Goal: Check status: Check status

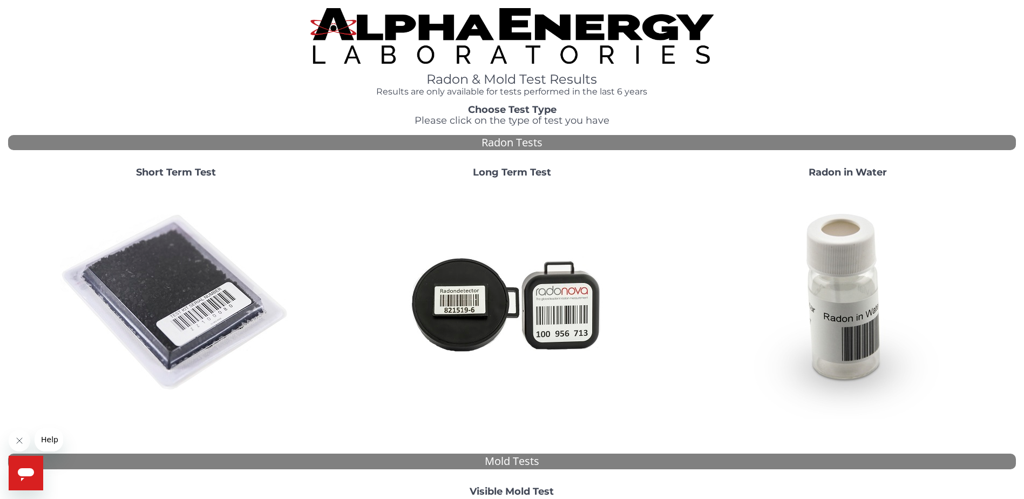
drag, startPoint x: 156, startPoint y: 304, endPoint x: 161, endPoint y: 299, distance: 6.5
click at [156, 304] on img at bounding box center [176, 303] width 232 height 232
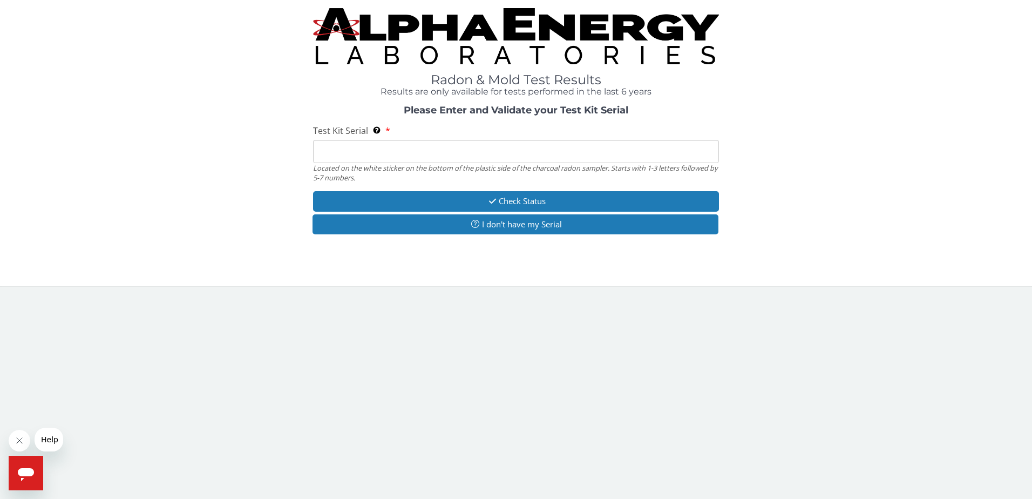
click at [391, 153] on input "Test Kit Serial Located on the white sticker on the bottom of the plastic side …" at bounding box center [516, 151] width 406 height 23
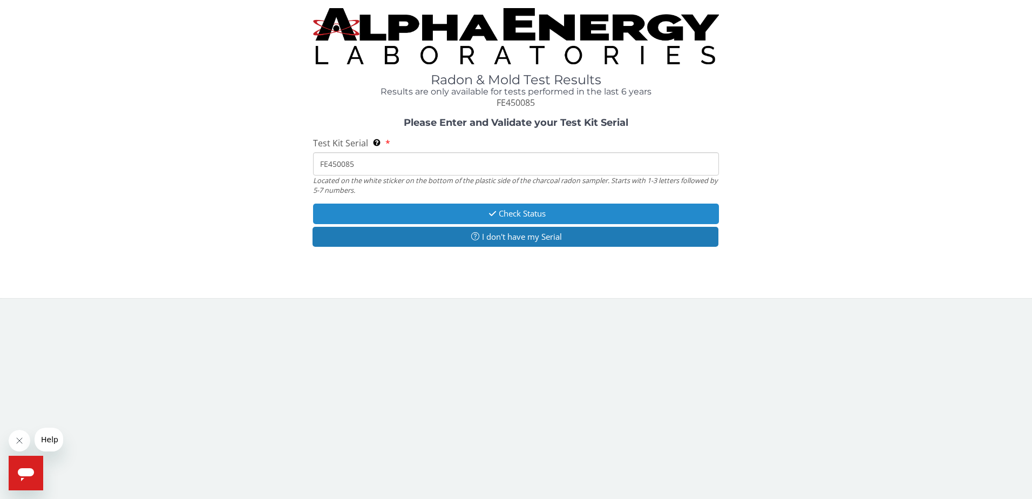
type input "FE450085"
click at [511, 215] on button "Check Status" at bounding box center [516, 213] width 406 height 20
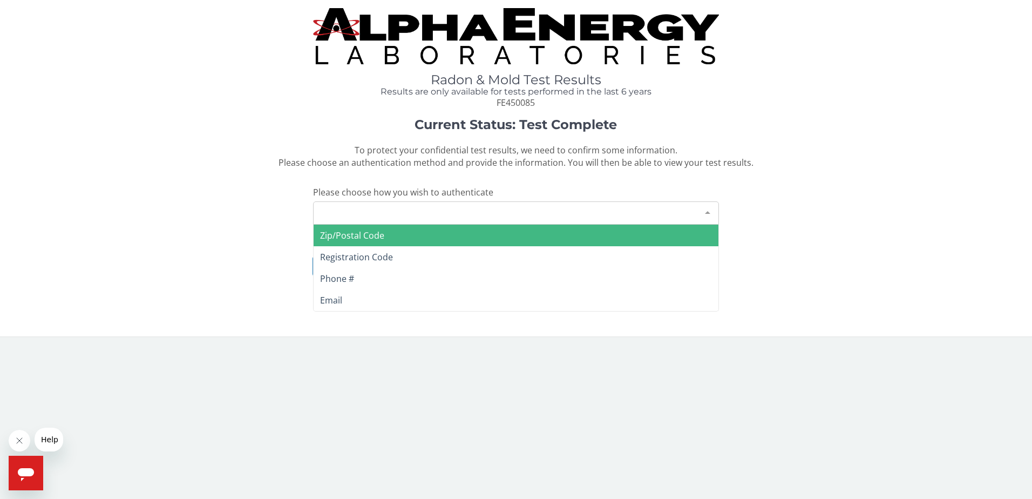
click at [706, 210] on div at bounding box center [708, 212] width 22 height 21
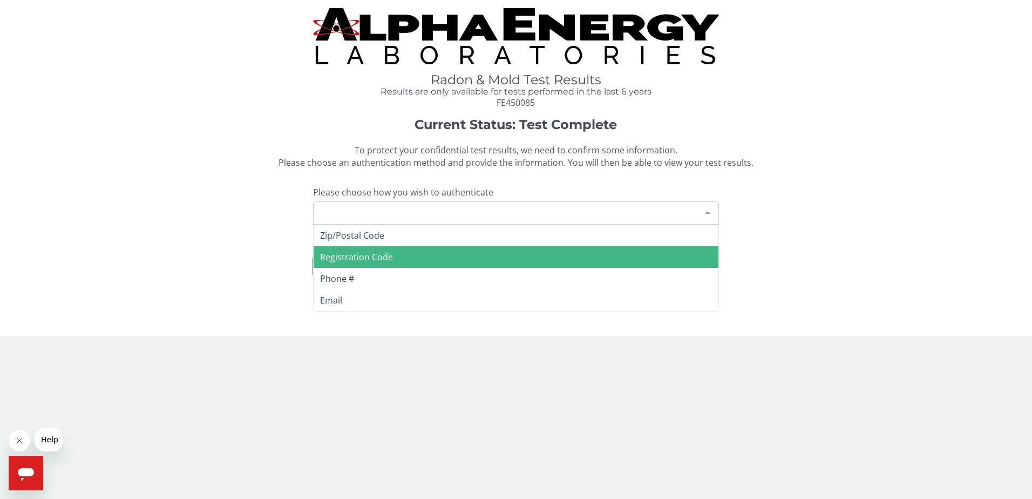
click at [326, 258] on span "Registration Code" at bounding box center [356, 257] width 73 height 12
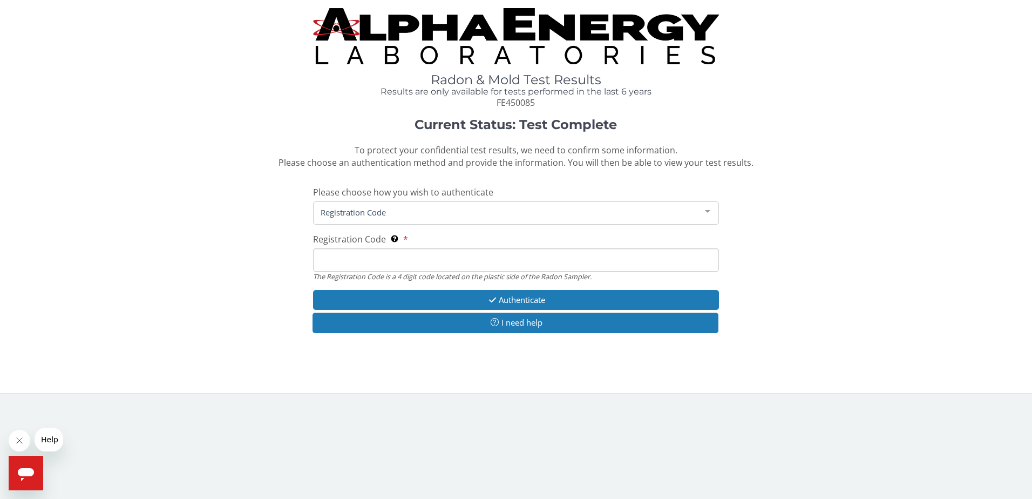
click at [336, 259] on input "Registration Code The Registration Code is a 4 digit code located on the plasti…" at bounding box center [516, 259] width 406 height 23
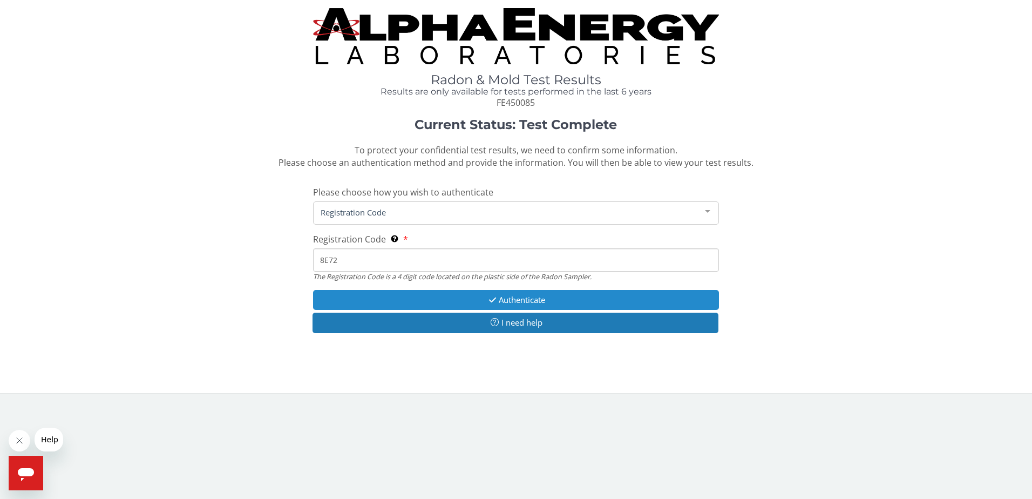
type input "8E72"
click at [574, 302] on button "Authenticate" at bounding box center [516, 300] width 406 height 20
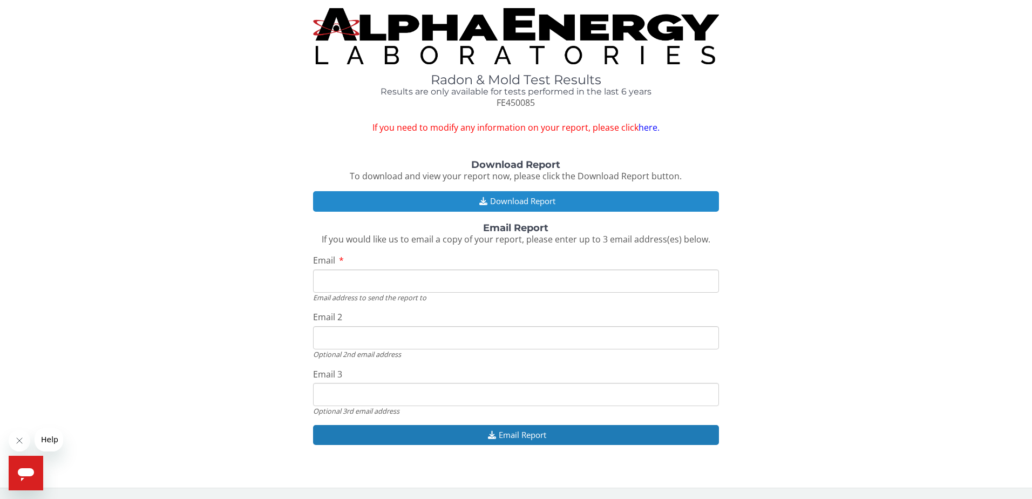
click at [530, 197] on button "Download Report" at bounding box center [516, 201] width 406 height 20
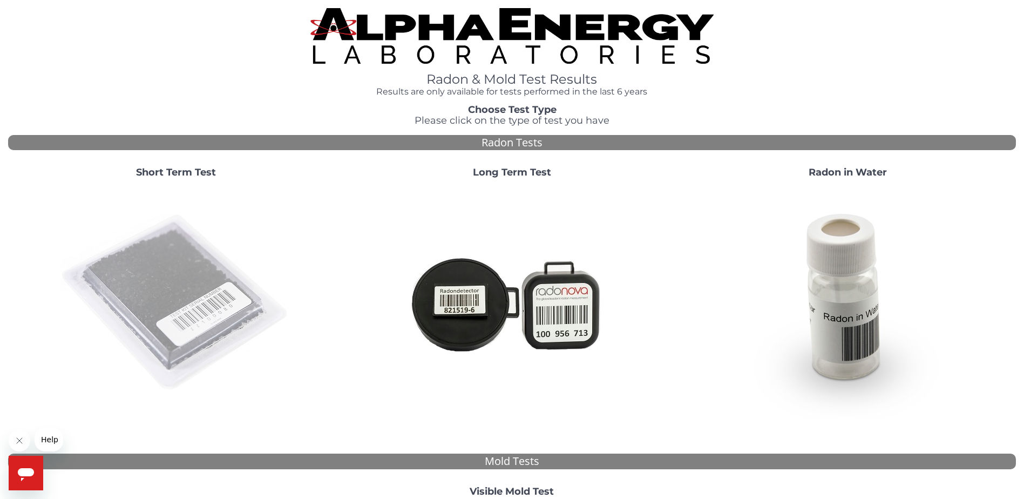
click at [141, 277] on img at bounding box center [176, 303] width 232 height 232
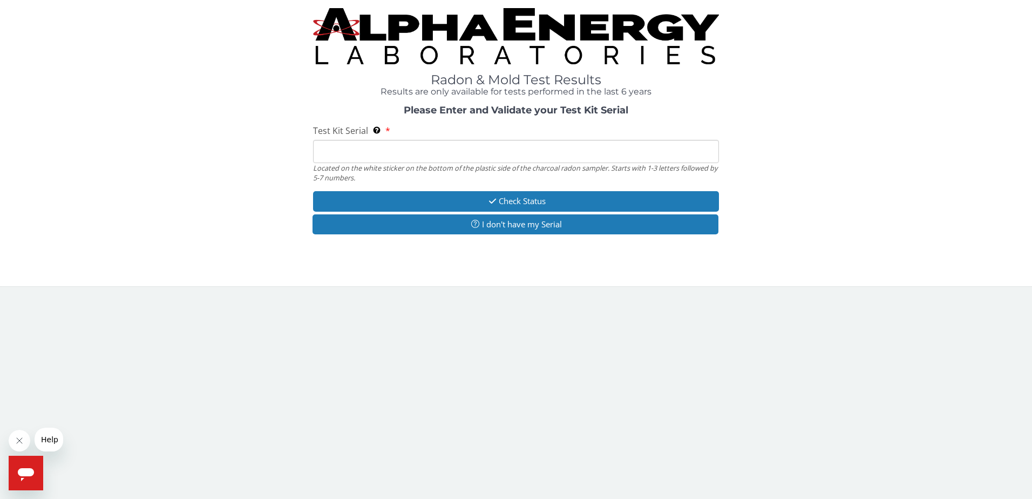
click at [319, 153] on input "Test Kit Serial Located on the white sticker on the bottom of the plastic side …" at bounding box center [516, 151] width 406 height 23
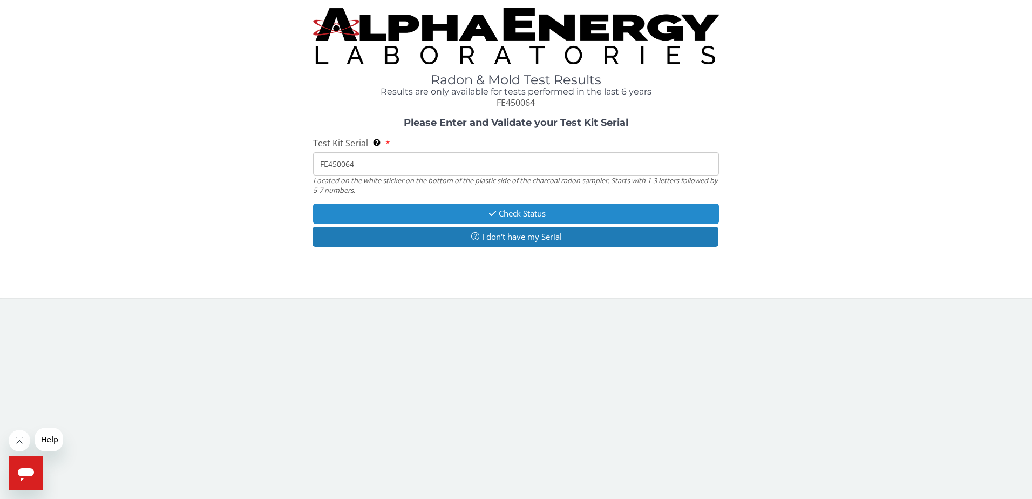
type input "FE450064"
click at [436, 210] on button "Check Status" at bounding box center [516, 213] width 406 height 20
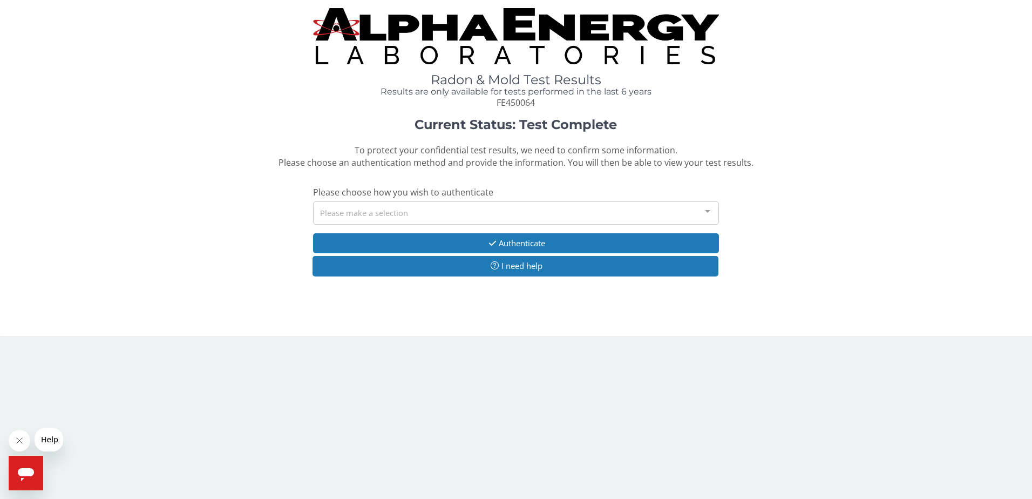
click at [710, 213] on div at bounding box center [708, 212] width 22 height 21
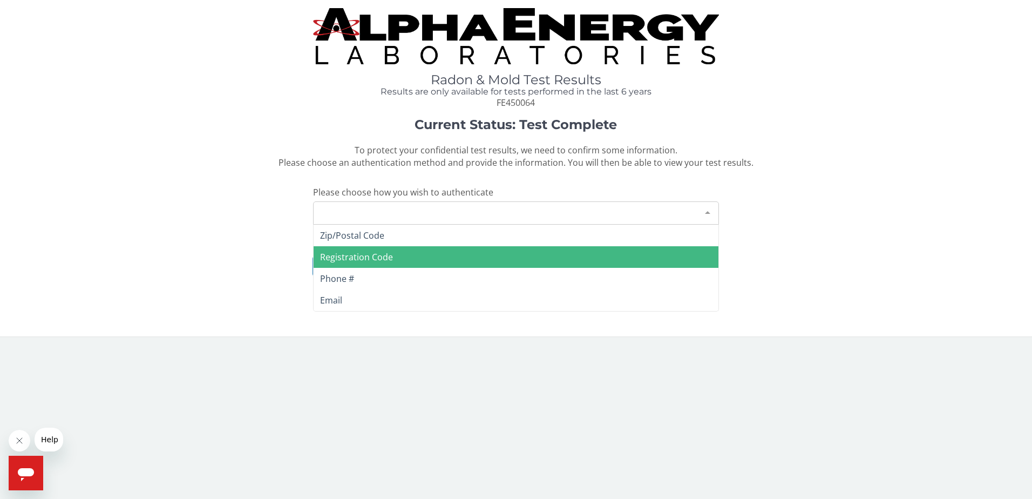
click at [344, 254] on span "Registration Code" at bounding box center [356, 257] width 73 height 12
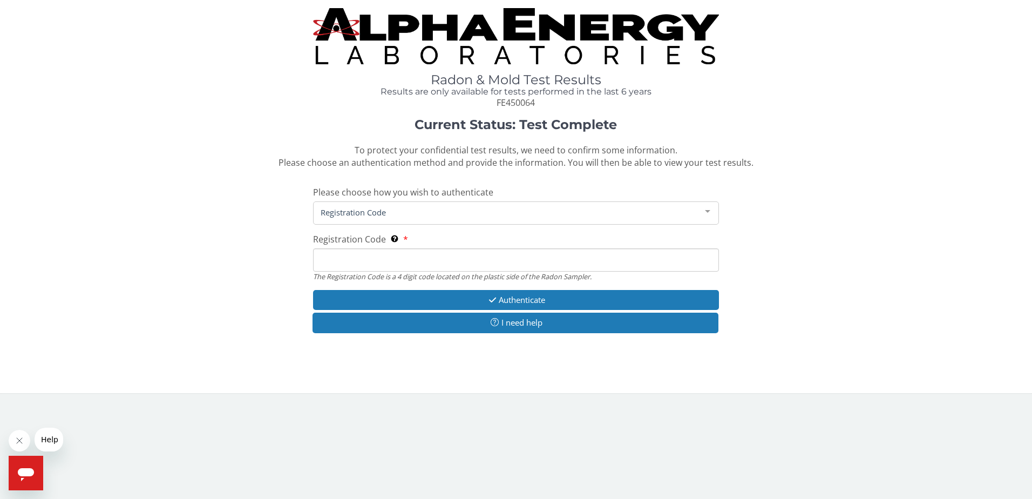
click at [351, 261] on input "Registration Code The Registration Code is a 4 digit code located on the plasti…" at bounding box center [516, 259] width 406 height 23
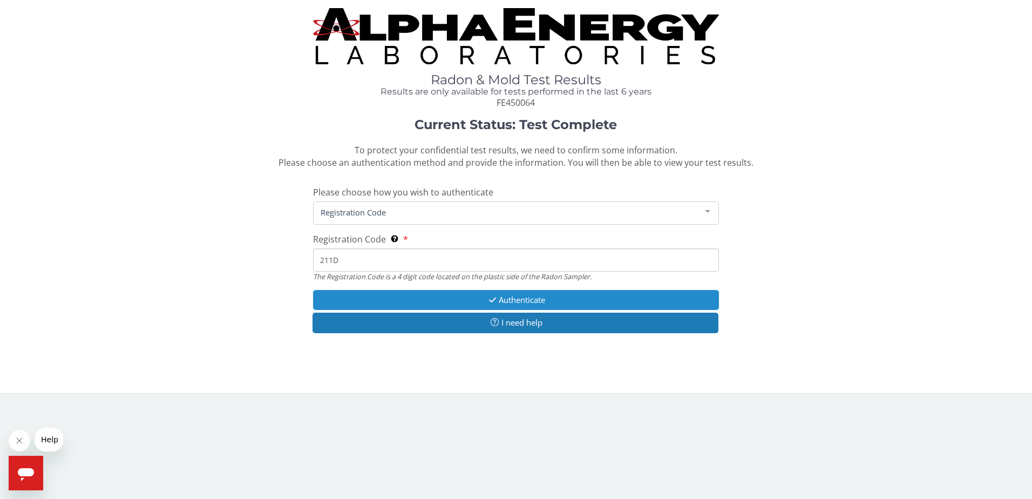
type input "211D"
click at [439, 295] on button "Authenticate" at bounding box center [516, 300] width 406 height 20
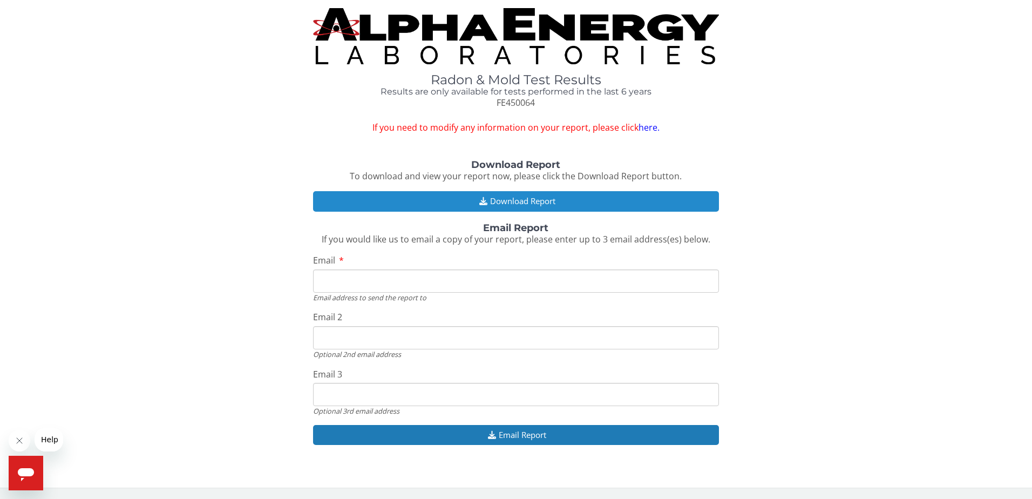
click at [488, 195] on button "Download Report" at bounding box center [516, 201] width 406 height 20
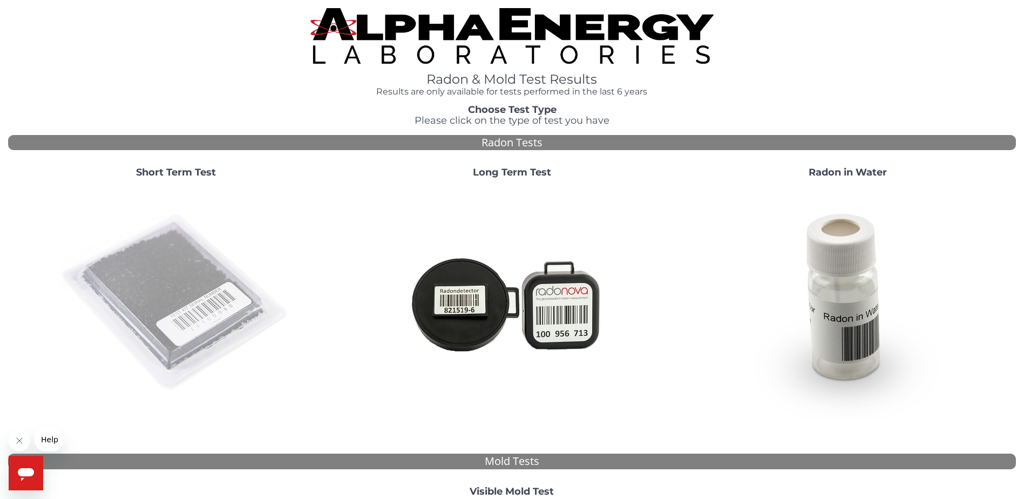
click at [196, 283] on img at bounding box center [176, 303] width 232 height 232
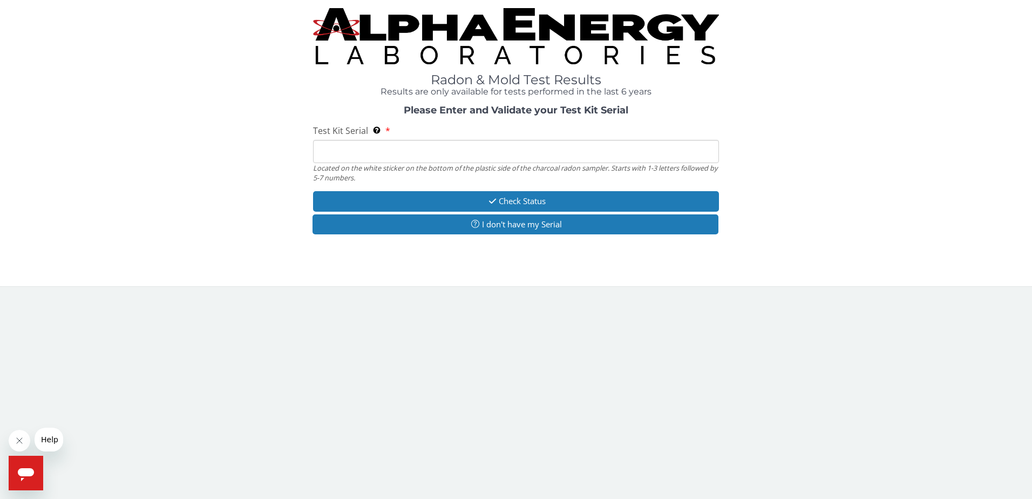
click at [335, 146] on input "Test Kit Serial Located on the white sticker on the bottom of the plastic side …" at bounding box center [516, 151] width 406 height 23
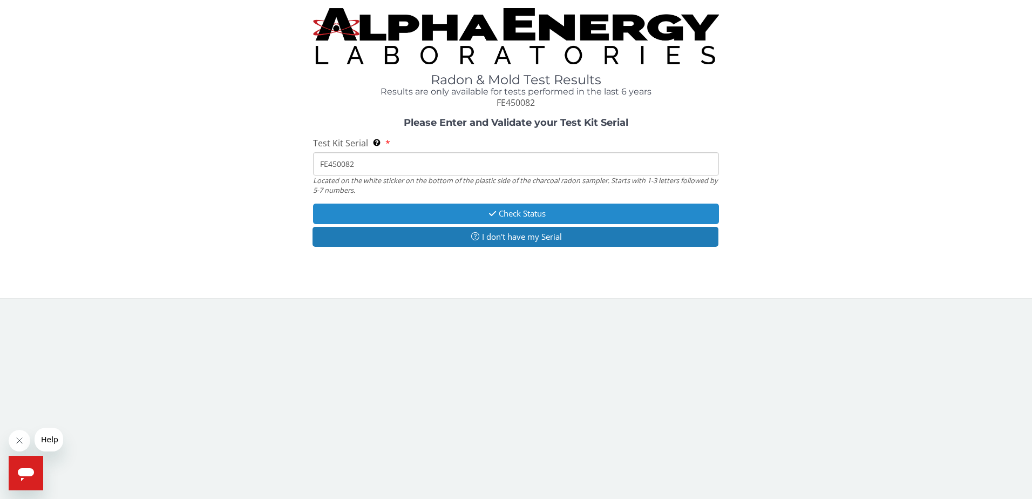
type input "FE450082"
click at [424, 209] on button "Check Status" at bounding box center [516, 213] width 406 height 20
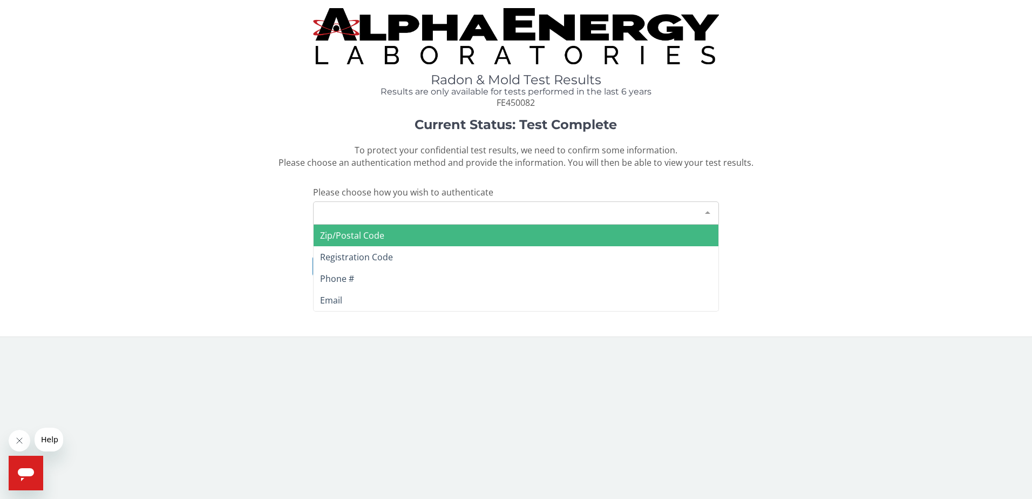
click at [705, 212] on div at bounding box center [708, 212] width 22 height 21
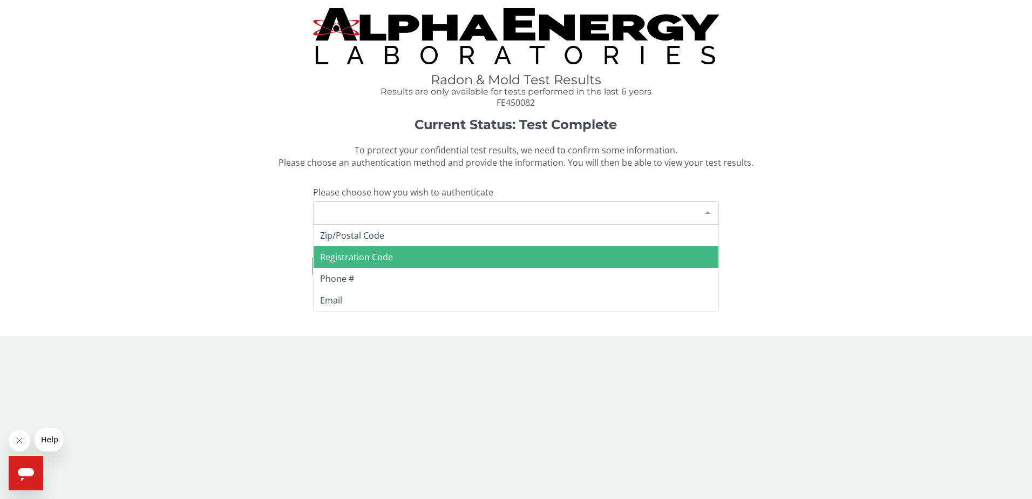
click at [463, 255] on span "Registration Code" at bounding box center [515, 257] width 405 height 22
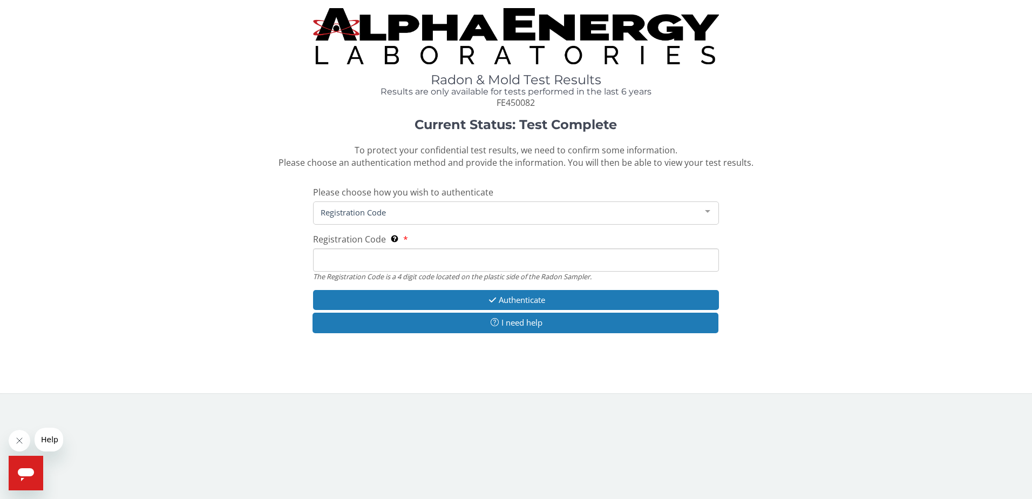
click at [403, 216] on span "Registration Code" at bounding box center [507, 212] width 379 height 12
click at [352, 212] on span "Registration Code" at bounding box center [507, 212] width 379 height 12
click at [371, 262] on input "Registration Code The Registration Code is a 4 digit code located on the plasti…" at bounding box center [516, 259] width 406 height 23
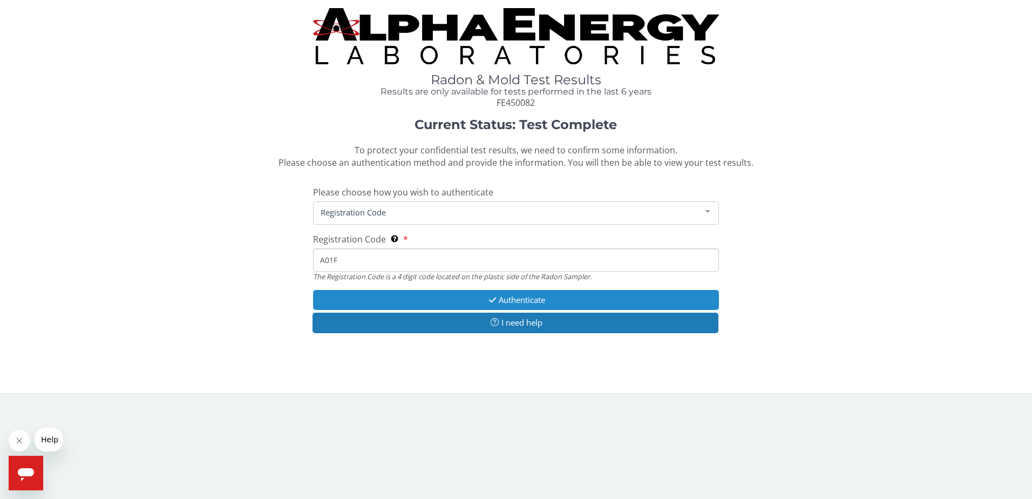
type input "A01F"
click at [399, 297] on button "Authenticate" at bounding box center [516, 300] width 406 height 20
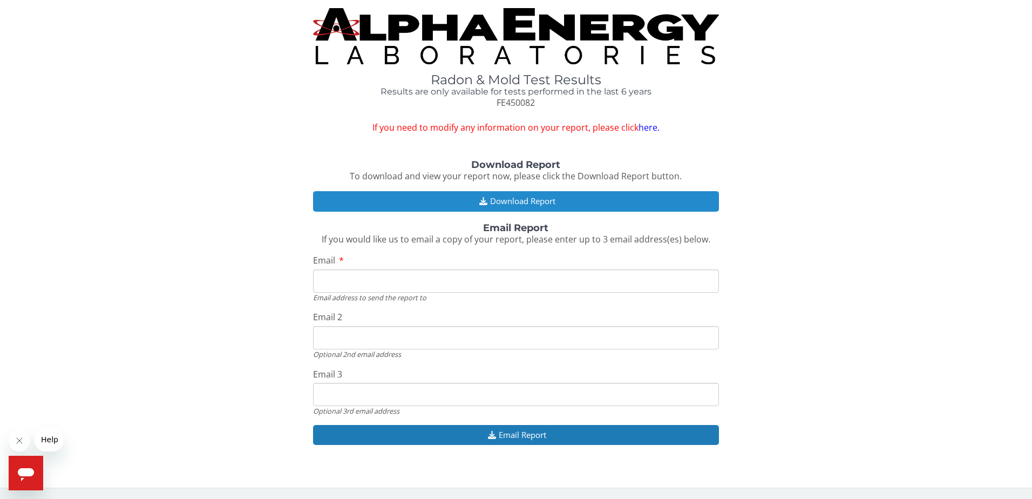
click at [542, 197] on button "Download Report" at bounding box center [516, 201] width 406 height 20
